Goal: Information Seeking & Learning: Learn about a topic

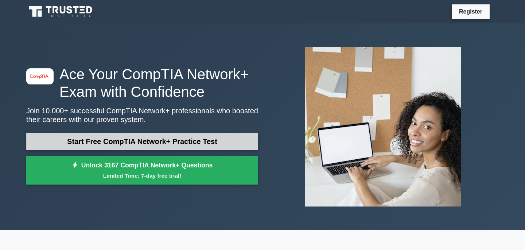
click at [167, 140] on link "Start Free CompTIA Network+ Practice Test" at bounding box center [142, 141] width 232 height 18
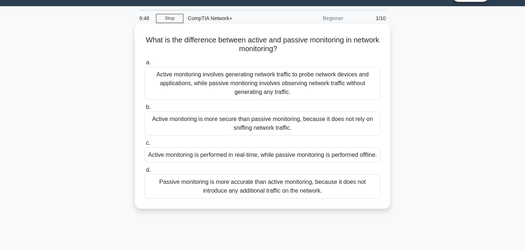
scroll to position [17, 0]
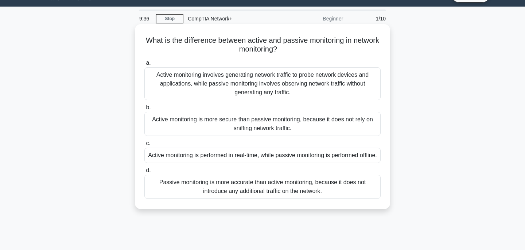
click at [243, 159] on div "Active monitoring is performed in real-time, while passive monitoring is perfor…" at bounding box center [262, 154] width 236 height 15
click at [144, 146] on input "c. Active monitoring is performed in real-time, while passive monitoring is per…" at bounding box center [144, 143] width 0 height 5
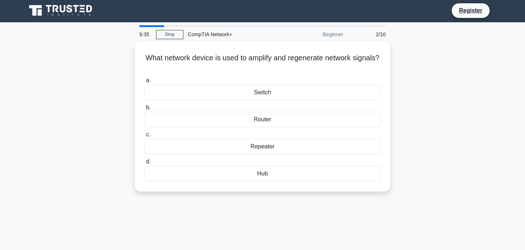
scroll to position [0, 0]
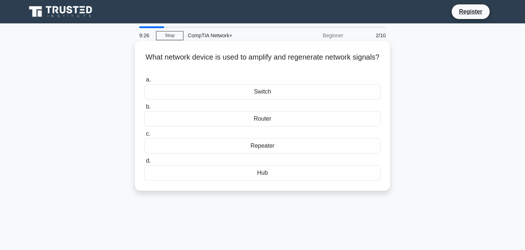
click at [243, 147] on div "Repeater" at bounding box center [262, 145] width 236 height 15
click at [144, 136] on input "c. Repeater" at bounding box center [144, 133] width 0 height 5
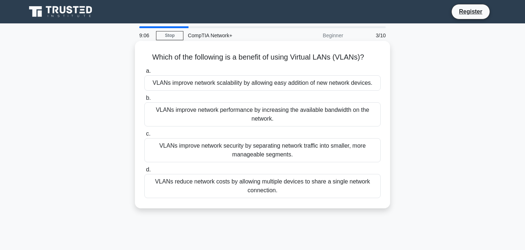
click at [199, 154] on div "VLANs improve network security by separating network traffic into smaller, more…" at bounding box center [262, 150] width 236 height 24
click at [144, 136] on input "c. VLANs improve network security by separating network traffic into smaller, m…" at bounding box center [144, 133] width 0 height 5
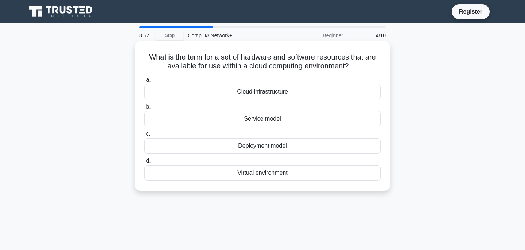
click at [255, 170] on div "Virtual environment" at bounding box center [262, 172] width 236 height 15
click at [144, 163] on input "d. Virtual environment" at bounding box center [144, 160] width 0 height 5
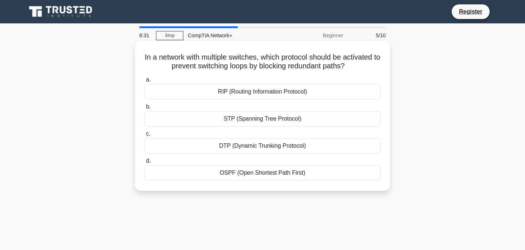
click at [263, 171] on div "OSPF (Open Shortest Path First)" at bounding box center [262, 172] width 236 height 15
click at [144, 163] on input "d. OSPF (Open Shortest Path First)" at bounding box center [144, 160] width 0 height 5
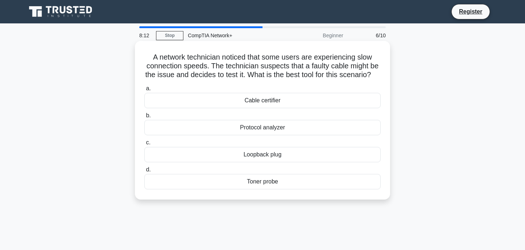
click at [305, 162] on div "Loopback plug" at bounding box center [262, 154] width 236 height 15
click at [144, 145] on input "c. Loopback plug" at bounding box center [144, 142] width 0 height 5
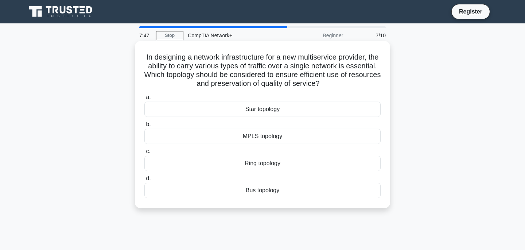
click at [296, 110] on div "Star topology" at bounding box center [262, 108] width 236 height 15
click at [144, 100] on input "a. Star topology" at bounding box center [144, 97] width 0 height 5
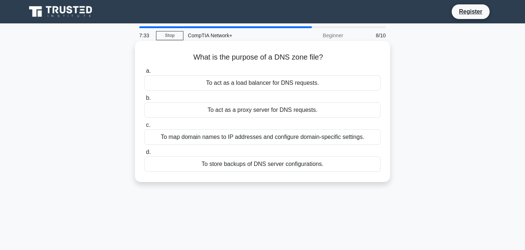
click at [330, 135] on div "To map domain names to IP addresses and configure domain-specific settings." at bounding box center [262, 136] width 236 height 15
click at [144, 127] on input "c. To map domain names to IP addresses and configure domain-specific settings." at bounding box center [144, 125] width 0 height 5
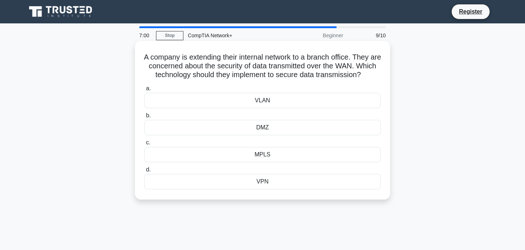
click at [281, 189] on div "VPN" at bounding box center [262, 181] width 236 height 15
click at [144, 172] on input "d. VPN" at bounding box center [144, 169] width 0 height 5
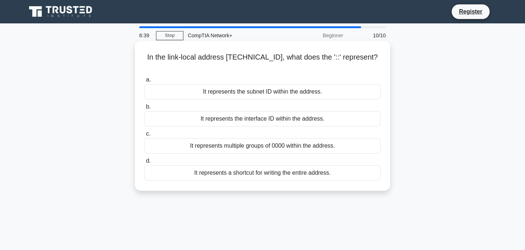
click at [335, 94] on div "It represents the subnet ID within the address." at bounding box center [262, 91] width 236 height 15
click at [144, 82] on input "a. It represents the subnet ID within the address." at bounding box center [144, 79] width 0 height 5
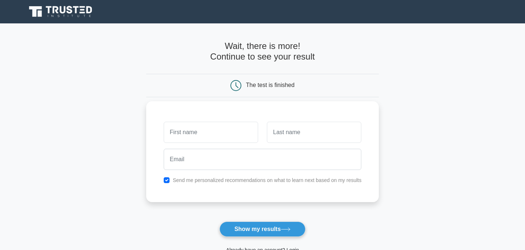
click at [171, 180] on div "Send me personalized recommendations on what to learn next based on my results" at bounding box center [262, 179] width 207 height 9
click at [168, 180] on input "checkbox" at bounding box center [167, 180] width 6 height 6
checkbox input "false"
click at [193, 133] on input "text" at bounding box center [211, 131] width 94 height 21
type input "owa"
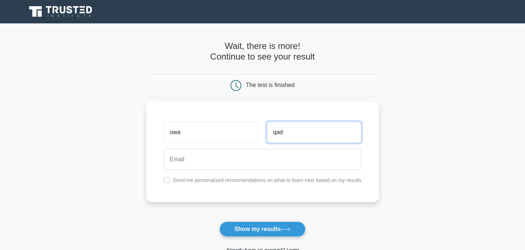
type input "qad"
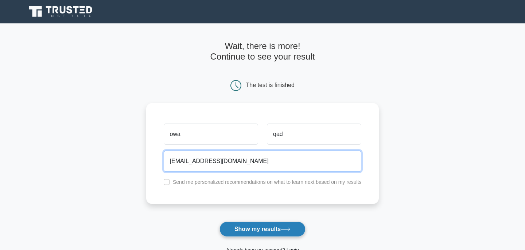
type input "owais2889524@gmail.com"
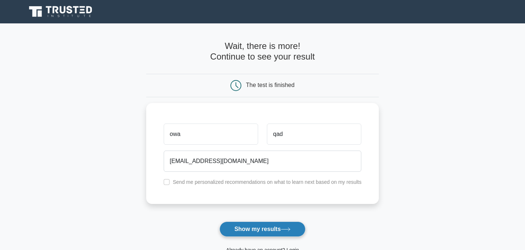
click at [239, 225] on button "Show my results" at bounding box center [263, 228] width 86 height 15
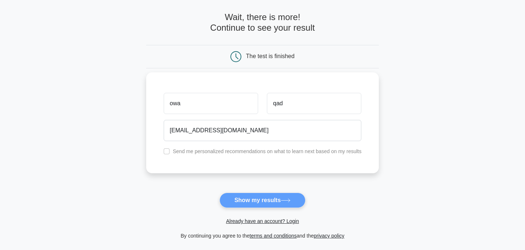
scroll to position [27, 0]
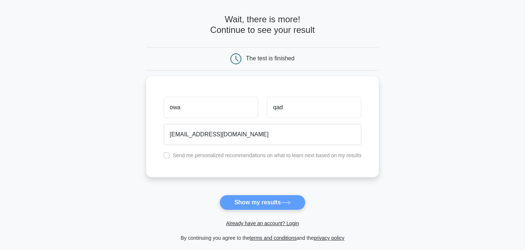
click at [269, 198] on form "Wait, there is more! Continue to see your result The test is finished owa qad" at bounding box center [262, 128] width 233 height 228
click at [270, 204] on form "Wait, there is more! Continue to see your result The test is finished owa qad" at bounding box center [262, 128] width 233 height 228
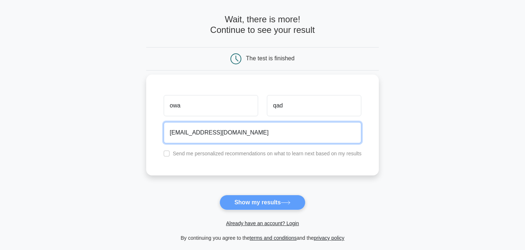
click at [291, 136] on input "owais2889524@gmail.com" at bounding box center [263, 132] width 198 height 21
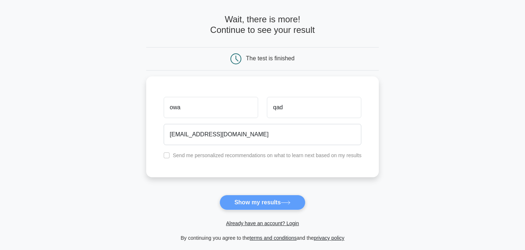
click at [264, 205] on form "Wait, there is more! Continue to see your result The test is finished owa qad" at bounding box center [262, 128] width 233 height 228
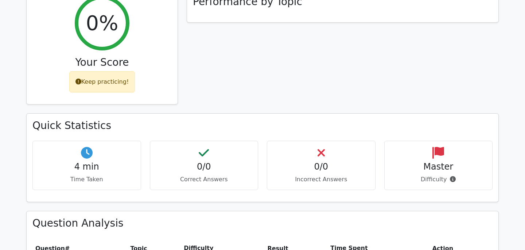
scroll to position [302, 0]
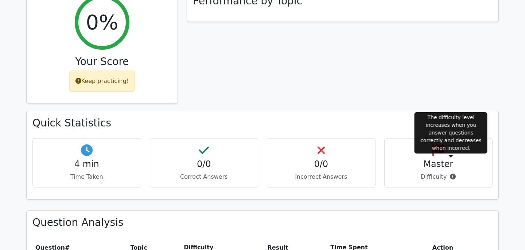
click at [450, 173] on icon at bounding box center [453, 176] width 6 height 6
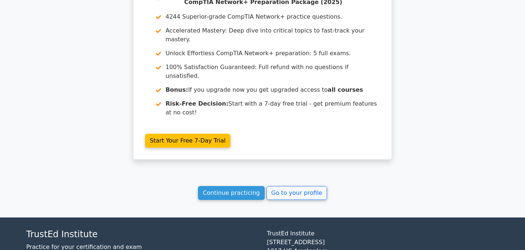
scroll to position [634, 0]
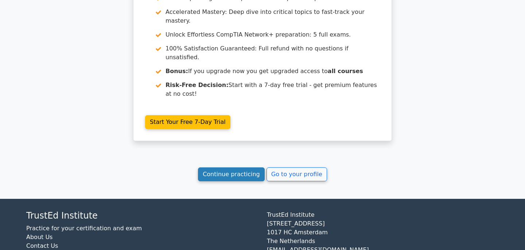
click at [222, 167] on link "Continue practicing" at bounding box center [231, 174] width 67 height 14
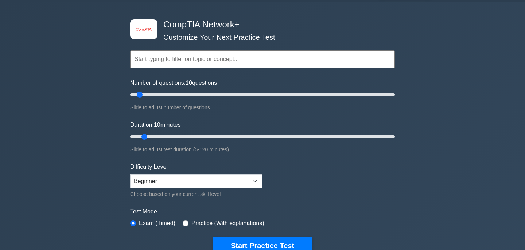
scroll to position [22, 0]
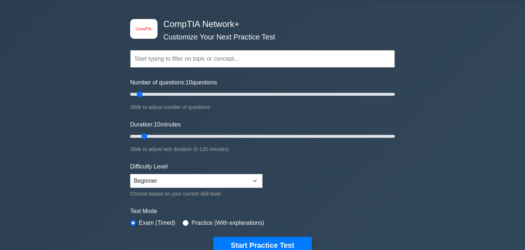
click at [224, 59] on input "text" at bounding box center [262, 59] width 265 height 18
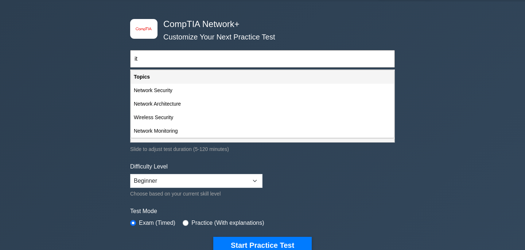
type input "i"
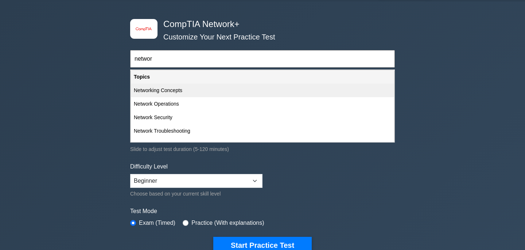
click at [225, 91] on div "Networking Concepts" at bounding box center [262, 90] width 263 height 13
type input "Networking Concepts"
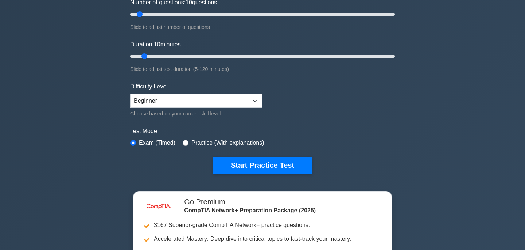
scroll to position [108, 0]
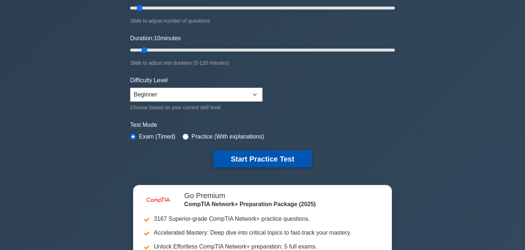
click at [246, 161] on button "Start Practice Test" at bounding box center [262, 158] width 98 height 17
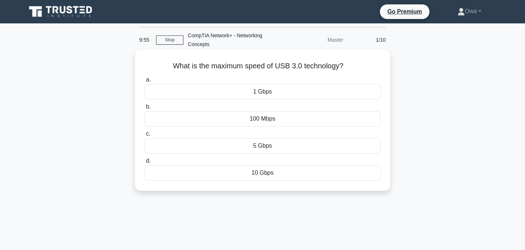
click at [250, 92] on div "1 Gbps" at bounding box center [262, 91] width 236 height 15
click at [144, 82] on input "a. 1 Gbps" at bounding box center [144, 79] width 0 height 5
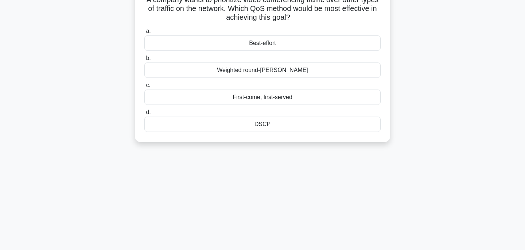
scroll to position [67, 0]
click at [261, 125] on div "DSCP" at bounding box center [262, 123] width 236 height 15
click at [144, 114] on input "d. DSCP" at bounding box center [144, 111] width 0 height 5
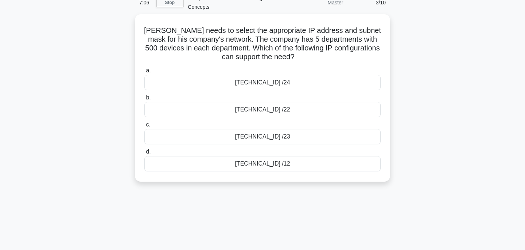
scroll to position [38, 0]
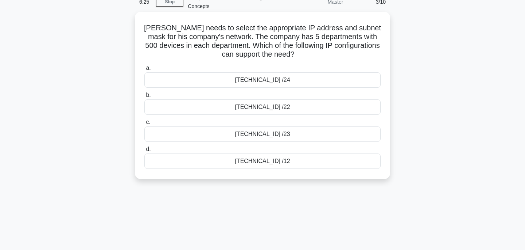
click at [258, 82] on div "192.168.1.0 /24" at bounding box center [262, 79] width 236 height 15
click at [144, 70] on input "a. 192.168.1.0 /24" at bounding box center [144, 68] width 0 height 5
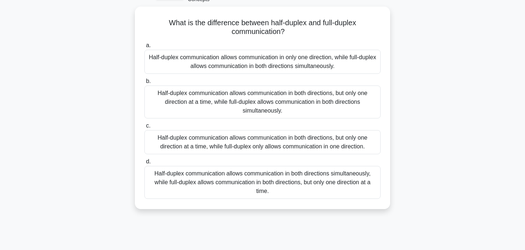
scroll to position [49, 0]
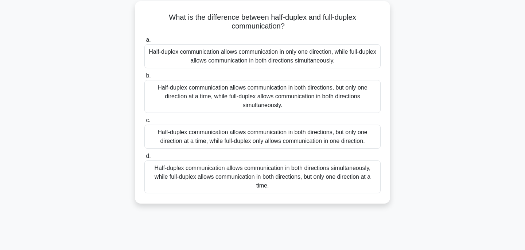
click at [263, 96] on div "Half-duplex communication allows communication in both directions, but only one…" at bounding box center [262, 96] width 236 height 33
click at [144, 78] on input "b. Half-duplex communication allows communication in both directions, but only …" at bounding box center [144, 75] width 0 height 5
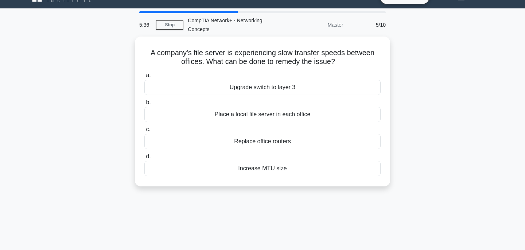
scroll to position [0, 0]
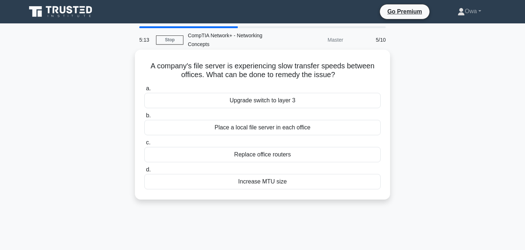
click at [277, 99] on div "Upgrade switch to layer 3" at bounding box center [262, 100] width 236 height 15
click at [144, 91] on input "a. Upgrade switch to layer 3" at bounding box center [144, 88] width 0 height 5
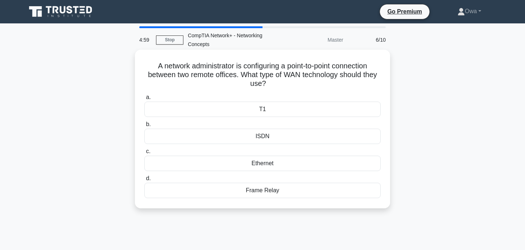
click at [290, 109] on div "T1" at bounding box center [262, 108] width 236 height 15
click at [144, 100] on input "a. T1" at bounding box center [144, 97] width 0 height 5
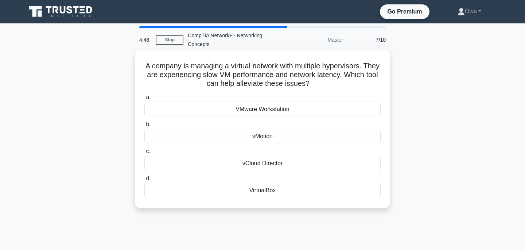
click at [299, 107] on div "VMware Workstation" at bounding box center [262, 108] width 236 height 15
click at [144, 100] on input "a. VMware Workstation" at bounding box center [144, 97] width 0 height 5
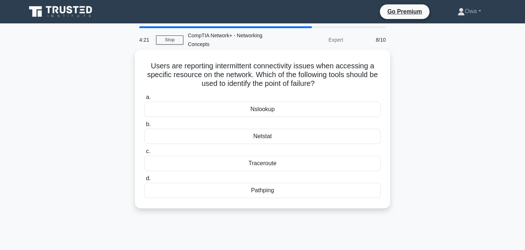
click at [303, 135] on div "Netstat" at bounding box center [262, 135] width 236 height 15
click at [144, 127] on input "b. Netstat" at bounding box center [144, 124] width 0 height 5
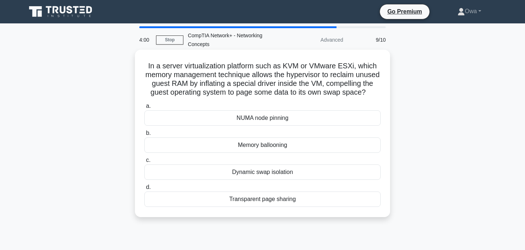
drag, startPoint x: 307, startPoint y: 121, endPoint x: 309, endPoint y: 144, distance: 23.1
click at [310, 144] on div "a. NUMA node pinning b. Memory ballooning c. d." at bounding box center [262, 154] width 245 height 108
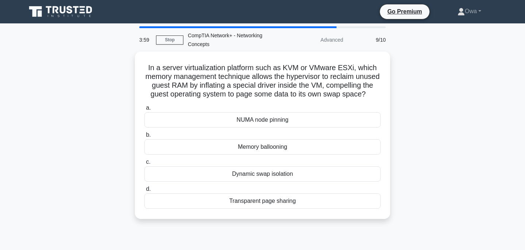
click at [433, 144] on div "In a server virtualization platform such as KVM or VMware ESXi, which memory ma…" at bounding box center [262, 139] width 481 height 176
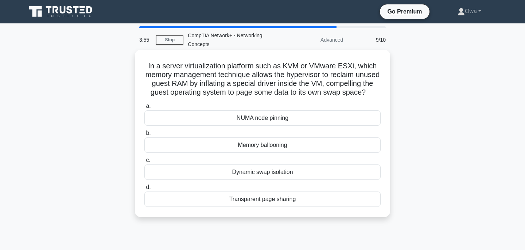
click at [321, 174] on div "Dynamic swap isolation" at bounding box center [262, 171] width 236 height 15
click at [144, 162] on input "c. Dynamic swap isolation" at bounding box center [144, 160] width 0 height 5
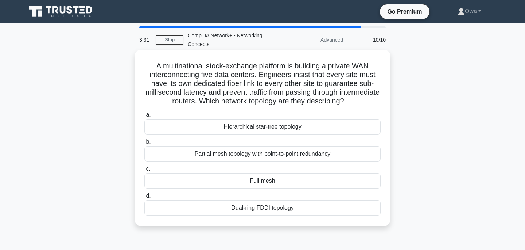
click at [329, 154] on div "Partial mesh topology with point-to-point redundancy" at bounding box center [262, 153] width 236 height 15
click at [144, 144] on input "b. Partial mesh topology with point-to-point redundancy" at bounding box center [144, 141] width 0 height 5
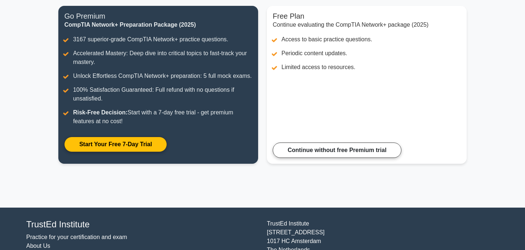
scroll to position [82, 0]
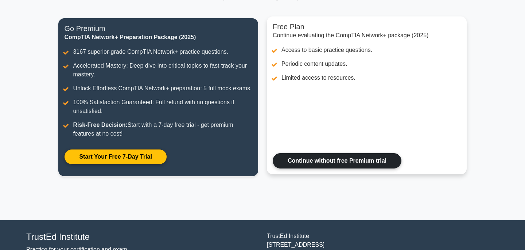
click at [325, 160] on link "Continue without free Premium trial" at bounding box center [337, 160] width 129 height 15
